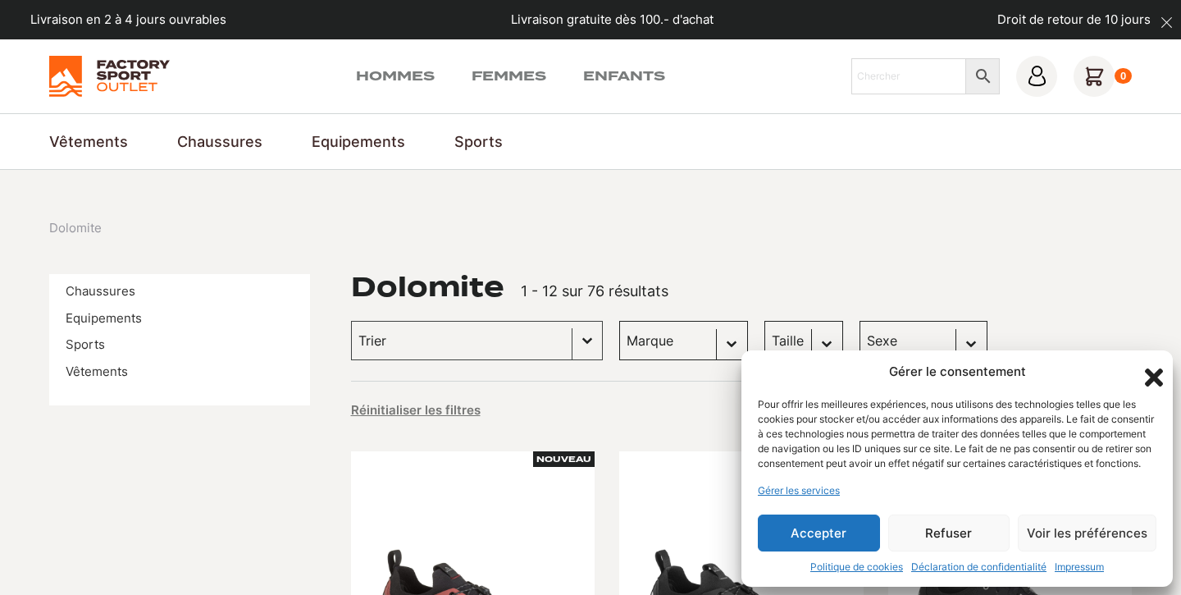
click at [841, 538] on button "Accepter" at bounding box center [819, 532] width 122 height 37
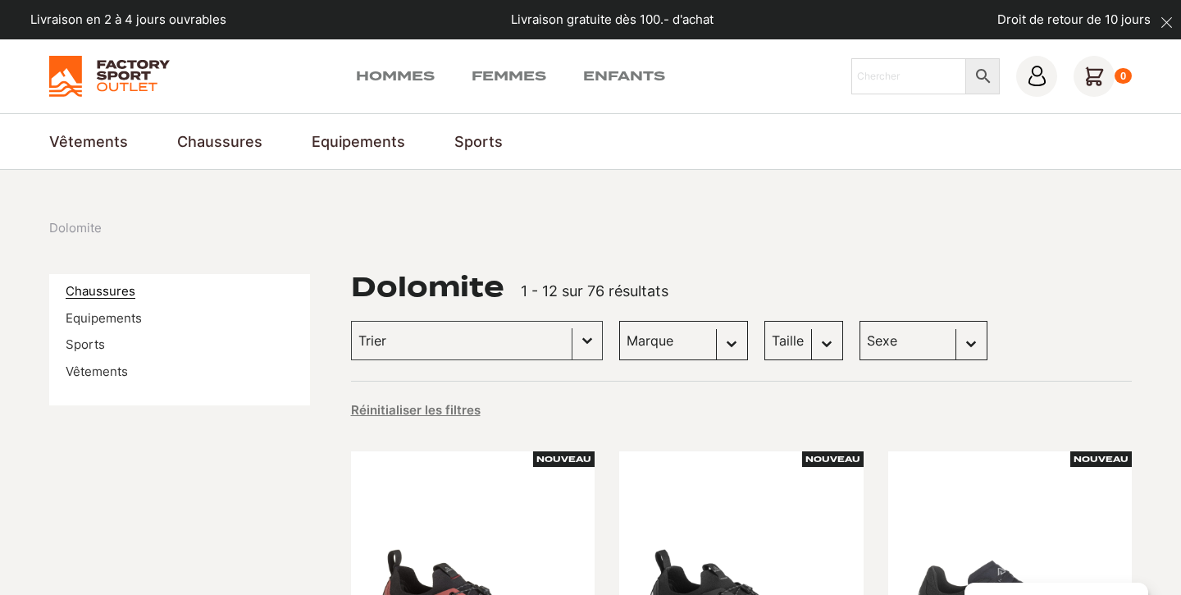
click at [115, 292] on link "Chaussures" at bounding box center [101, 291] width 70 height 16
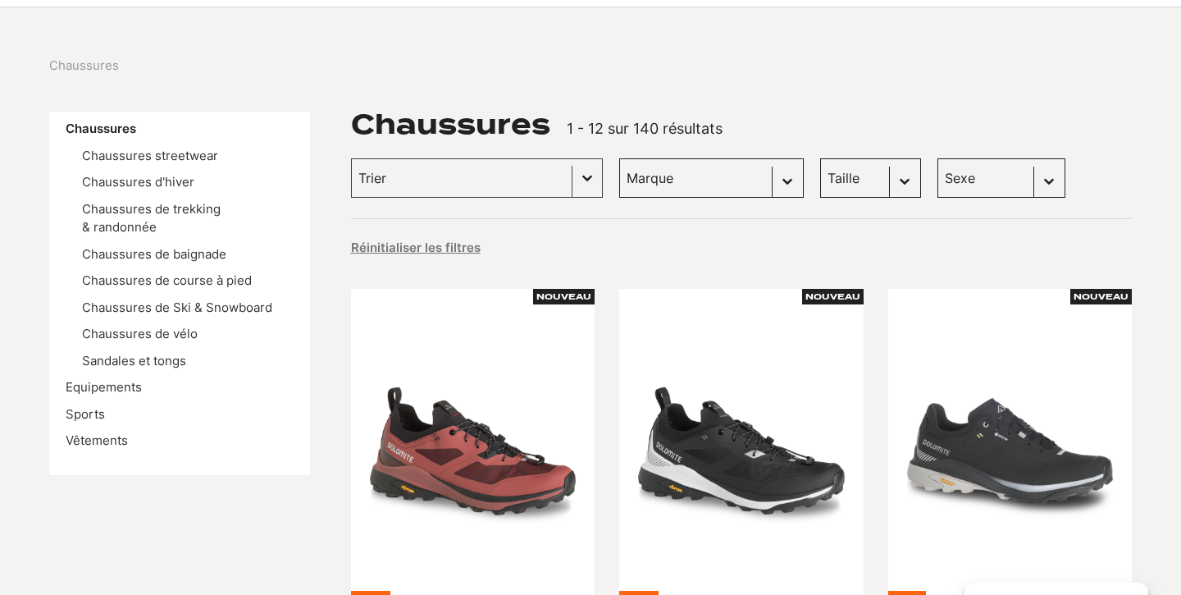
scroll to position [164, 0]
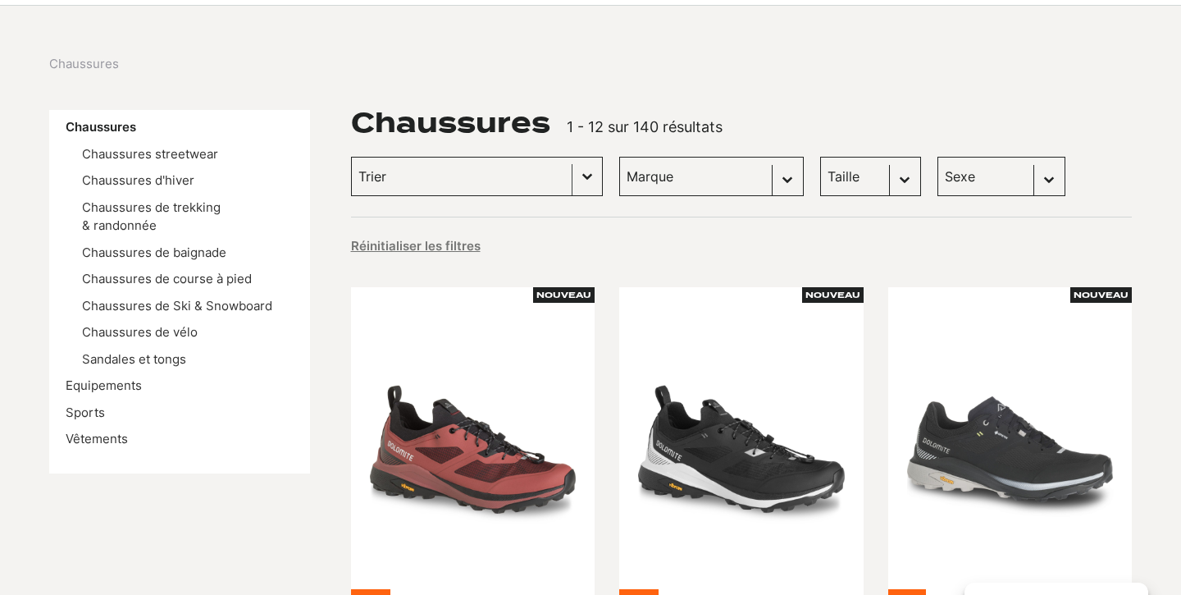
click at [573, 175] on button "Basculer la liste" at bounding box center [588, 176] width 30 height 38
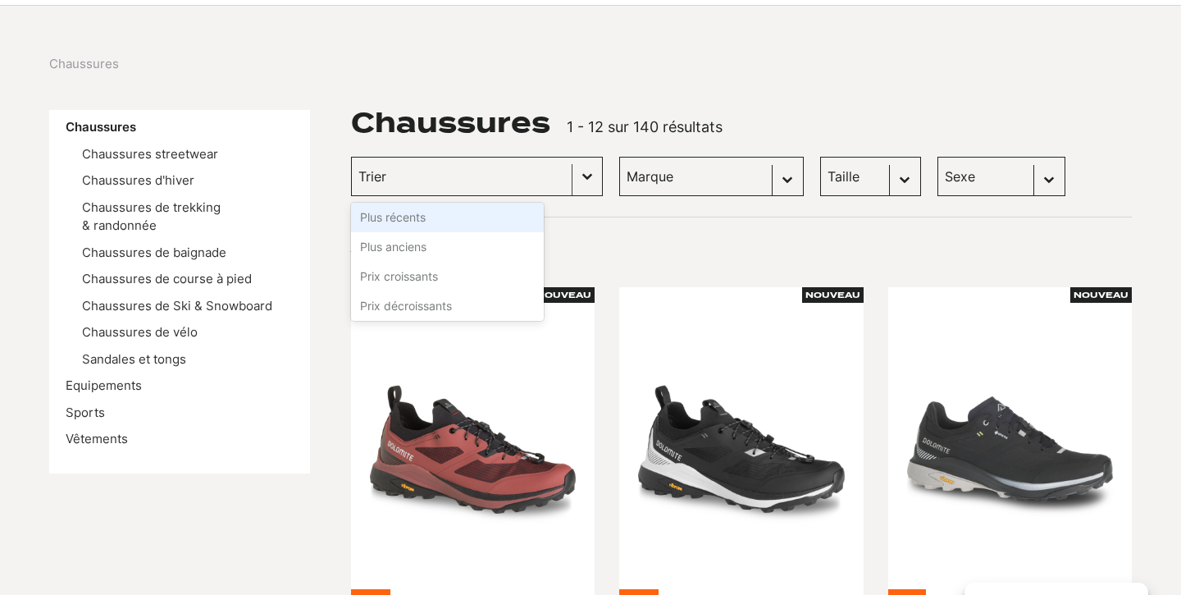
click at [573, 175] on button "Basculer la liste" at bounding box center [588, 176] width 30 height 38
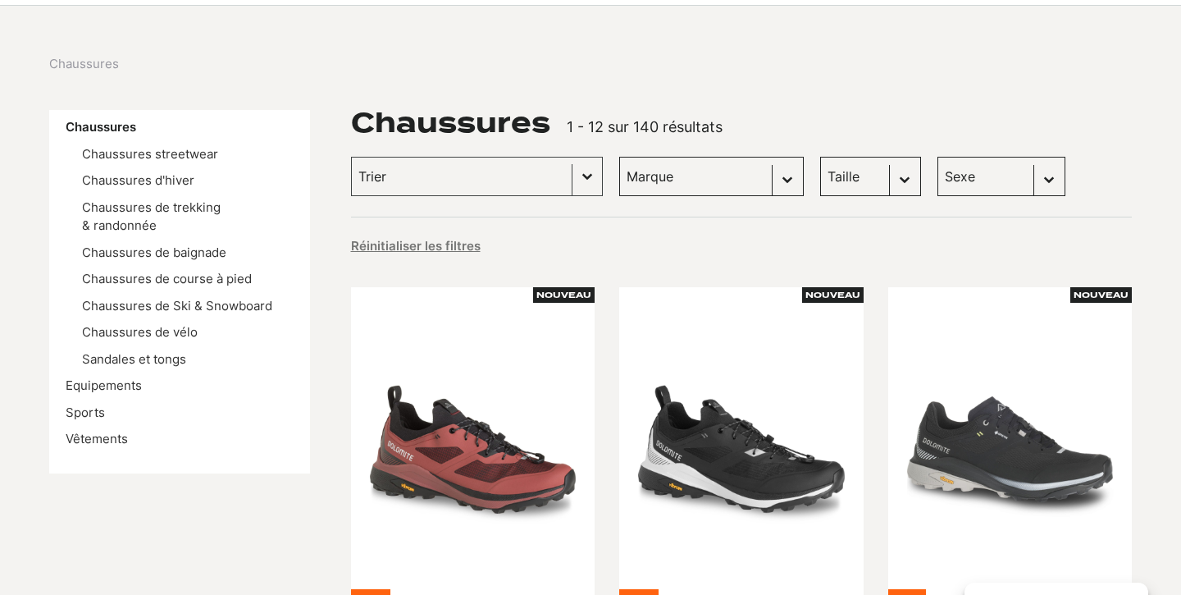
click at [628, 171] on select "Marque Scott (35) Kayland (25) Vans (24) Dolomite (22) DakarShoes (3) Globe Ska…" at bounding box center [711, 176] width 185 height 39
click at [619, 157] on select "Marque Scott (35) Kayland (25) Vans (24) Dolomite (22) DakarShoes (3) Globe Ska…" at bounding box center [711, 176] width 185 height 39
click at [820, 162] on select "Taille 40.5 (8) 43 (6) 45 (6) 36 (5) 42 (5) 45.5 (5) 46 (5) 47 (5) 41 (4) 42.5 …" at bounding box center [870, 176] width 101 height 39
select select "40-5"
click at [820, 157] on select "Taille 40.5 (8) 43 (6) 45 (6) 36 (5) 42 (5) 45.5 (5) 46 (5) 47 (5) 41 (4) 42.5 …" at bounding box center [870, 176] width 101 height 39
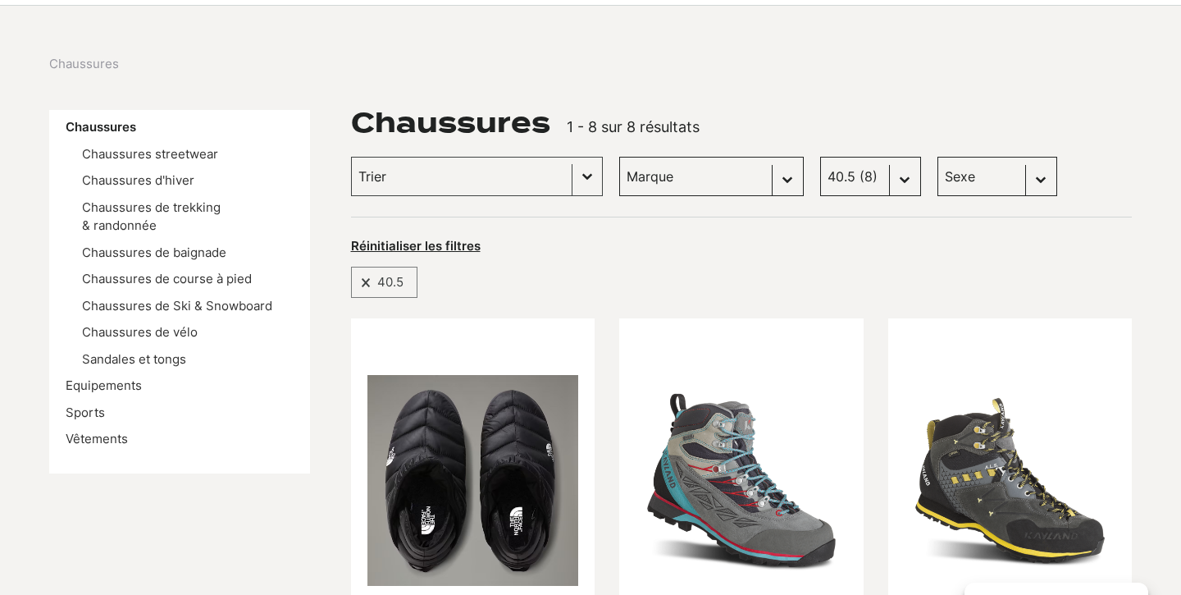
click at [938, 182] on select "Sexe Hommes (6) Femmes (2) Enfants (0)" at bounding box center [998, 176] width 120 height 39
select select "hommes"
click at [938, 157] on select "Sexe Hommes (6) Femmes (2) Enfants (0)" at bounding box center [998, 176] width 120 height 39
select select "hommes"
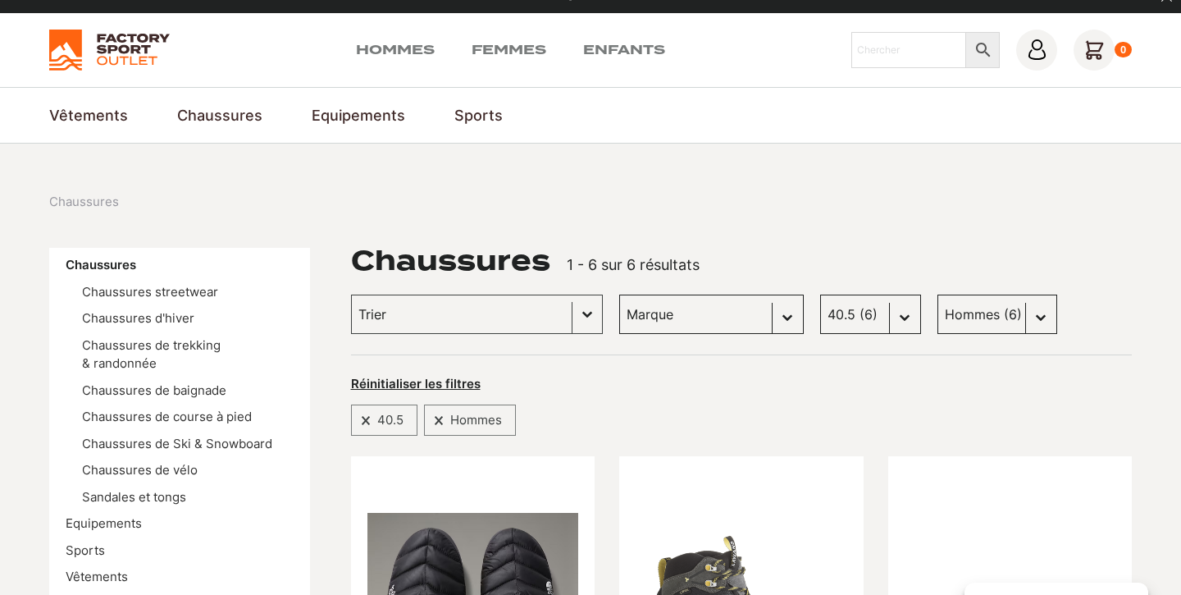
scroll to position [45, 0]
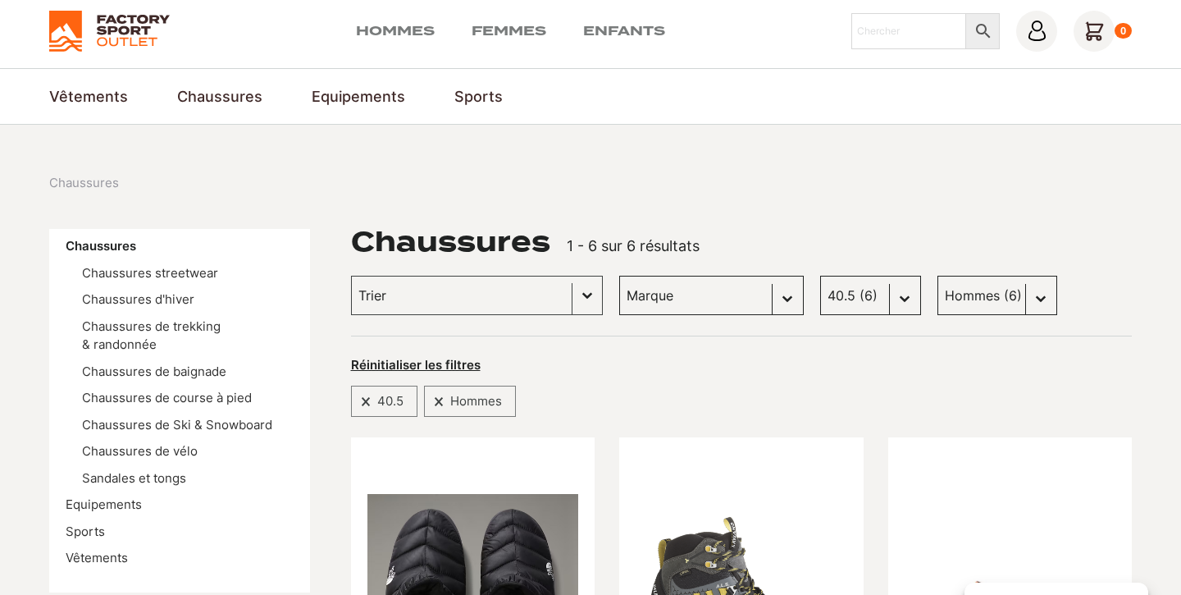
click at [820, 294] on select "Taille 40.5 (6) 43 (5) 45 (6) 36 (1) 42 (5) 45.5 (5) 46 (5) 47 (5) 41 (4) 42.5 …" at bounding box center [870, 295] width 101 height 39
click at [820, 276] on select "Taille 40.5 (6) 43 (5) 45 (6) 36 (1) 42 (5) 45.5 (5) 46 (5) 47 (5) 41 (4) 42.5 …" at bounding box center [870, 295] width 101 height 39
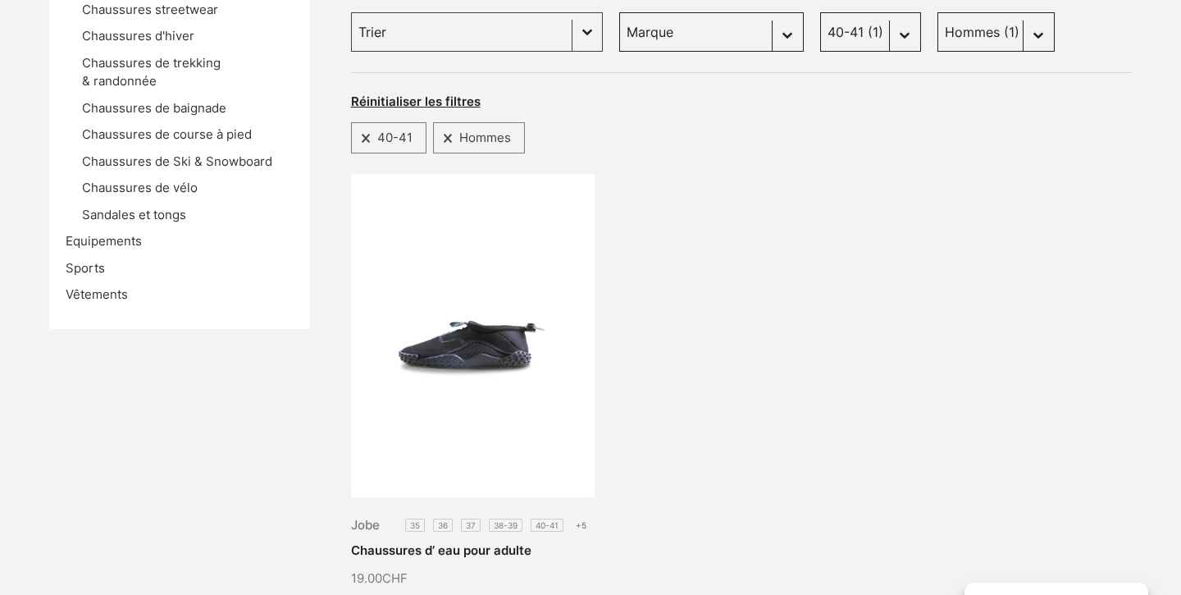
scroll to position [303, 0]
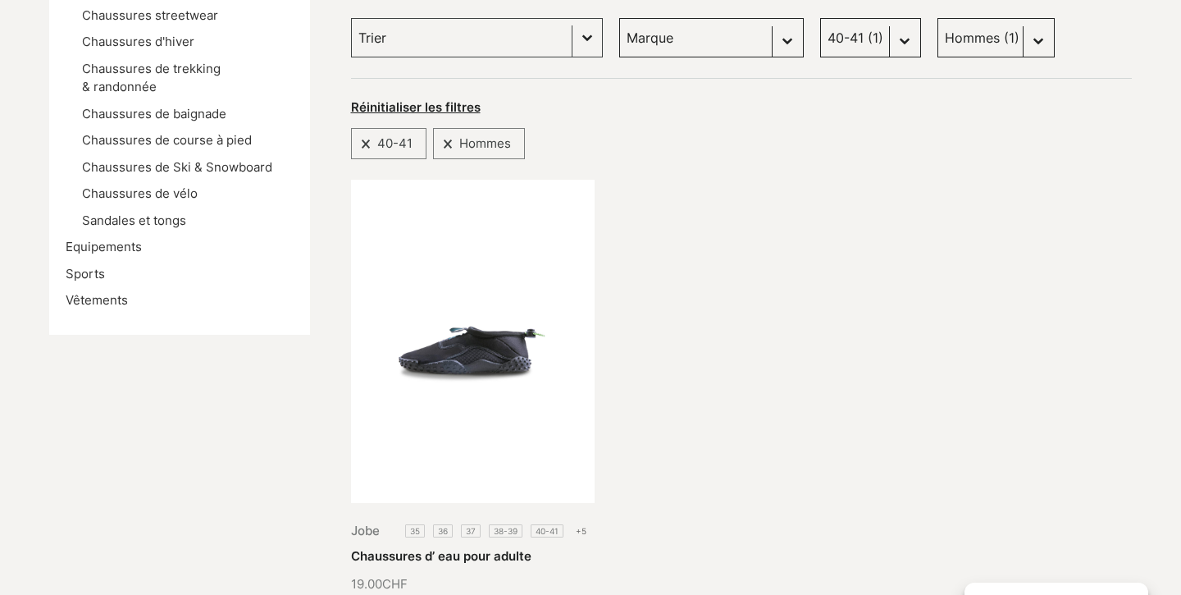
click at [825, 33] on select "Taille 40.5 (6) 43 (5) 45 (6) 36 (1) 42 (5) 45.5 (5) 46 (5) 47 (5) 41 (4) 42.5 …" at bounding box center [870, 37] width 101 height 39
select select "41"
click at [820, 18] on select "Taille 40.5 (6) 43 (5) 45 (6) 36 (1) 42 (5) 45.5 (5) 46 (5) 47 (5) 41 (4) 42.5 …" at bounding box center [870, 37] width 101 height 39
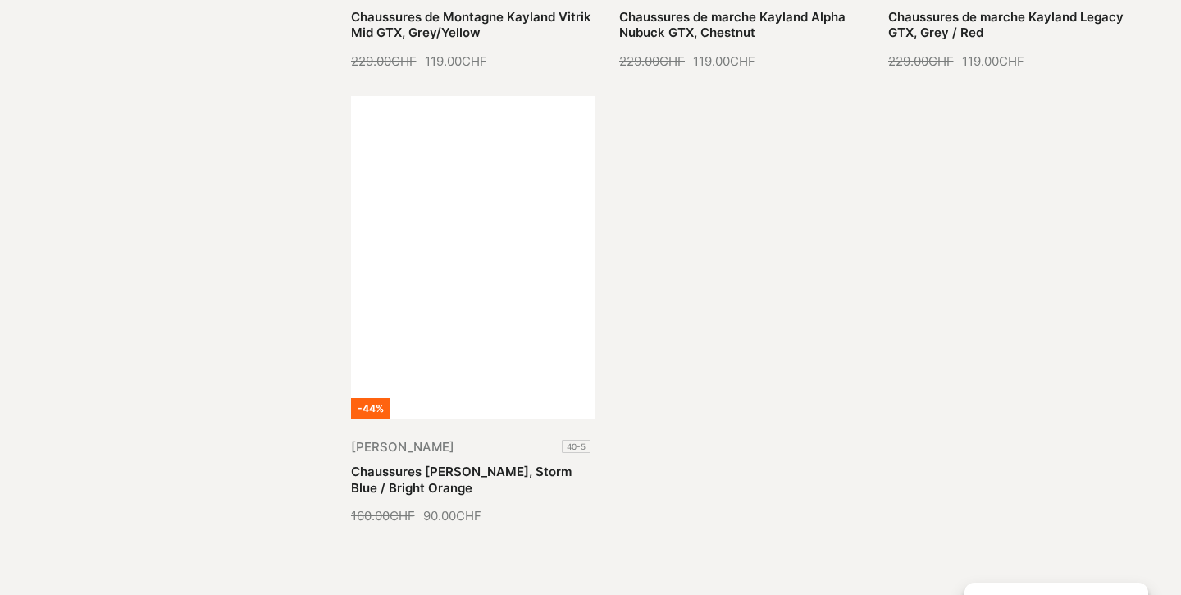
scroll to position [271, 0]
